Goal: Task Accomplishment & Management: Use online tool/utility

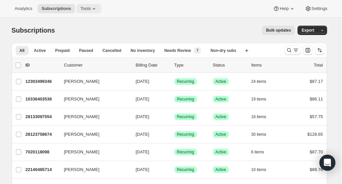
click at [91, 8] on span "Tools" at bounding box center [85, 8] width 10 height 5
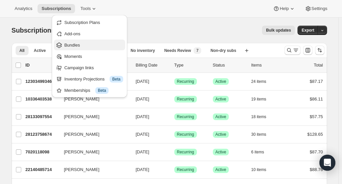
click at [96, 40] on button "Bundles" at bounding box center [89, 44] width 71 height 11
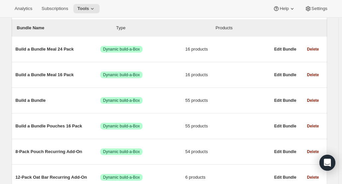
scroll to position [83, 0]
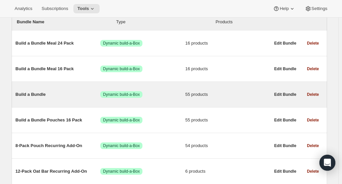
click at [39, 94] on span "Build a Bundle" at bounding box center [58, 94] width 85 height 7
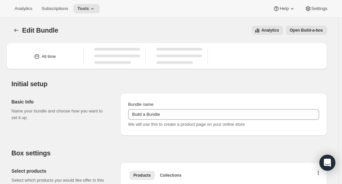
type input "Build a Bundle"
checkbox input "true"
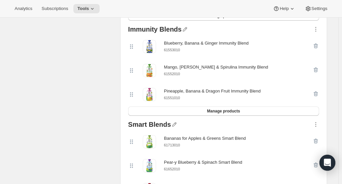
scroll to position [614, 0]
